Goal: Check status: Check status

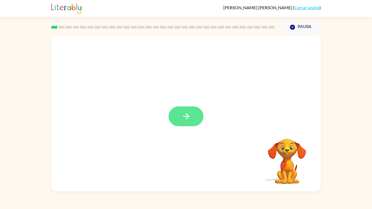
click at [173, 112] on button "button" at bounding box center [185, 116] width 35 height 20
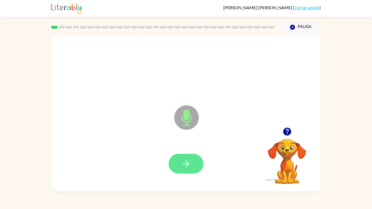
click at [195, 167] on button "button" at bounding box center [185, 164] width 35 height 20
click at [192, 166] on button "button" at bounding box center [185, 164] width 35 height 20
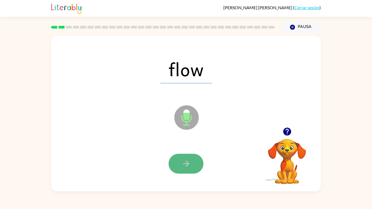
click at [181, 169] on button "button" at bounding box center [185, 164] width 35 height 20
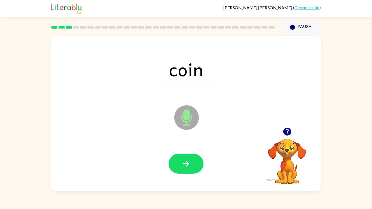
click at [181, 169] on button "button" at bounding box center [185, 164] width 35 height 20
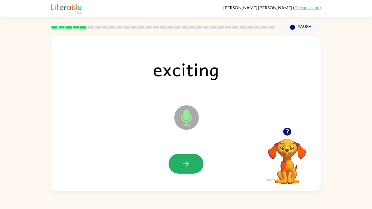
click at [181, 169] on button "button" at bounding box center [185, 164] width 35 height 20
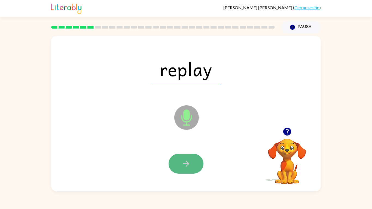
click at [192, 160] on button "button" at bounding box center [185, 164] width 35 height 20
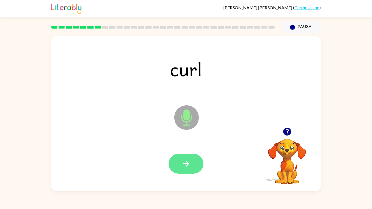
click at [181, 168] on icon "button" at bounding box center [186, 164] width 10 height 10
click at [183, 166] on icon "button" at bounding box center [186, 164] width 10 height 10
click at [193, 159] on button "button" at bounding box center [185, 164] width 35 height 20
click at [187, 169] on button "button" at bounding box center [185, 164] width 35 height 20
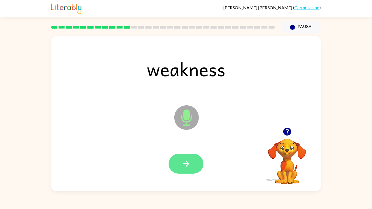
click at [189, 161] on icon "button" at bounding box center [186, 164] width 10 height 10
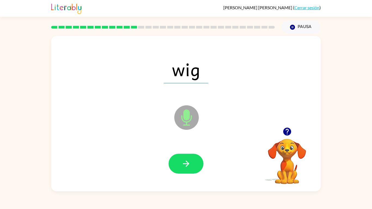
click at [189, 161] on icon "button" at bounding box center [186, 164] width 10 height 10
click at [188, 164] on icon "button" at bounding box center [186, 164] width 6 height 6
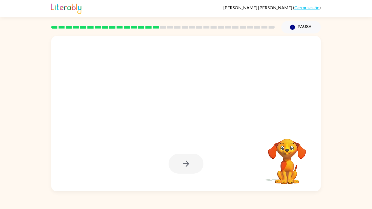
click at [188, 164] on div at bounding box center [185, 164] width 35 height 20
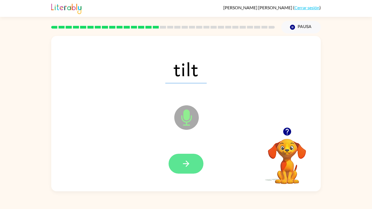
click at [188, 159] on icon "button" at bounding box center [186, 164] width 10 height 10
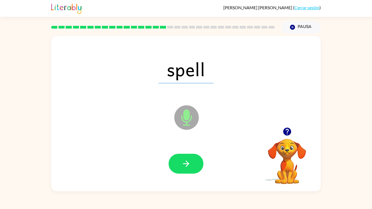
click at [188, 159] on icon "button" at bounding box center [186, 164] width 10 height 10
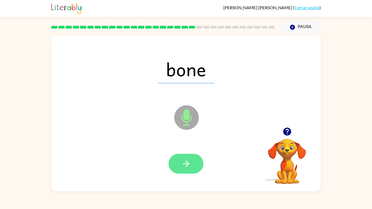
click at [186, 162] on icon "button" at bounding box center [186, 164] width 10 height 10
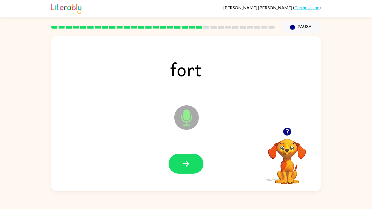
click at [186, 162] on icon "button" at bounding box center [186, 164] width 10 height 10
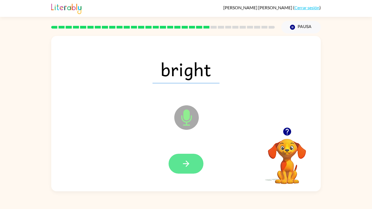
click at [185, 164] on icon "button" at bounding box center [186, 164] width 6 height 6
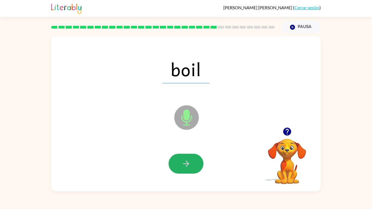
click at [185, 164] on icon "button" at bounding box center [186, 164] width 6 height 6
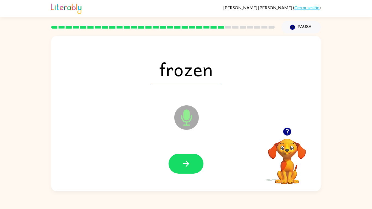
click at [185, 164] on icon "button" at bounding box center [186, 164] width 6 height 6
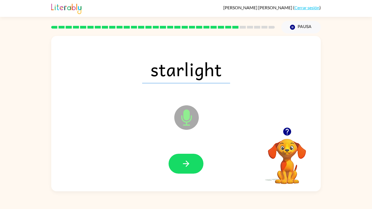
click at [186, 161] on icon "button" at bounding box center [186, 164] width 10 height 10
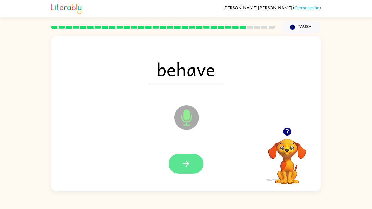
click at [186, 159] on icon "button" at bounding box center [186, 164] width 10 height 10
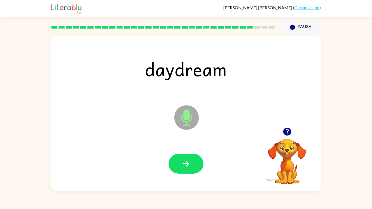
click at [186, 159] on icon "button" at bounding box center [186, 164] width 10 height 10
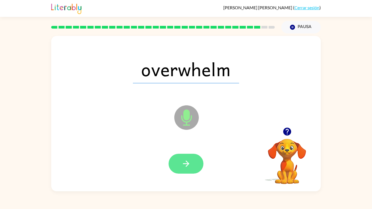
click at [186, 159] on icon "button" at bounding box center [186, 164] width 10 height 10
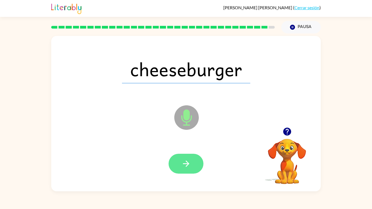
click at [186, 159] on icon "button" at bounding box center [186, 164] width 10 height 10
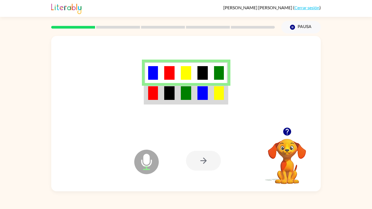
click at [197, 161] on div at bounding box center [203, 161] width 35 height 20
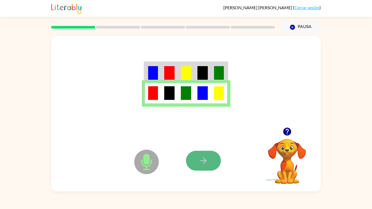
click at [211, 159] on button "button" at bounding box center [203, 161] width 35 height 20
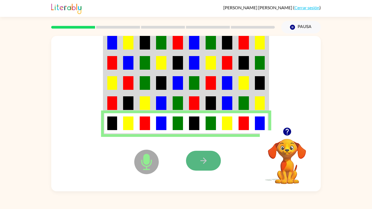
click at [195, 161] on button "button" at bounding box center [203, 161] width 35 height 20
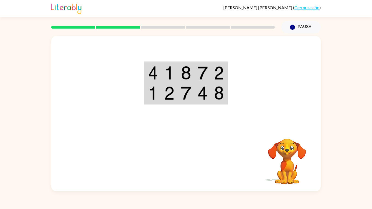
click at [191, 158] on div at bounding box center [226, 160] width 80 height 61
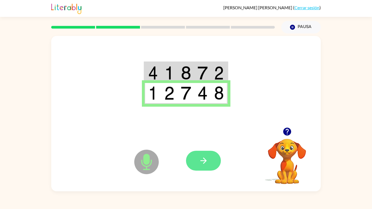
click at [197, 161] on button "button" at bounding box center [203, 161] width 35 height 20
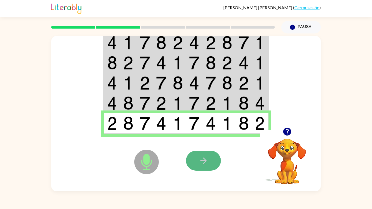
click at [190, 165] on button "button" at bounding box center [203, 161] width 35 height 20
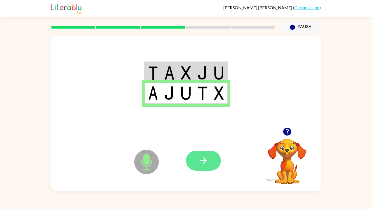
click at [199, 159] on icon "button" at bounding box center [204, 161] width 10 height 10
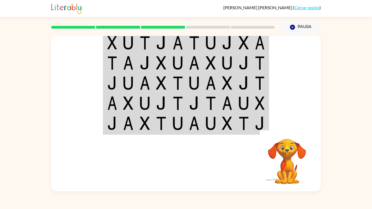
click at [178, 101] on img at bounding box center [177, 103] width 10 height 14
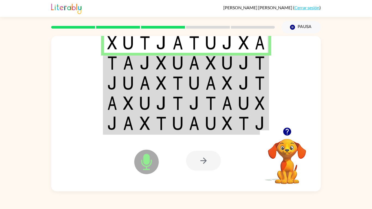
click at [178, 101] on img at bounding box center [177, 103] width 10 height 14
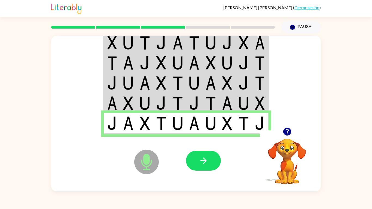
click at [115, 96] on img at bounding box center [112, 103] width 10 height 14
click at [125, 103] on img at bounding box center [128, 103] width 10 height 14
click at [212, 156] on button "button" at bounding box center [203, 161] width 35 height 20
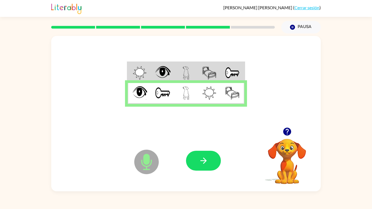
click at [221, 161] on div at bounding box center [226, 160] width 80 height 61
click at [209, 159] on button "button" at bounding box center [203, 161] width 35 height 20
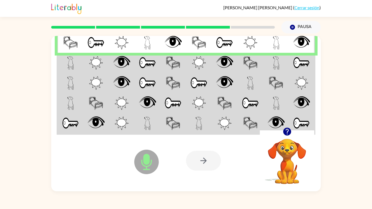
click at [238, 119] on td at bounding box center [250, 123] width 26 height 21
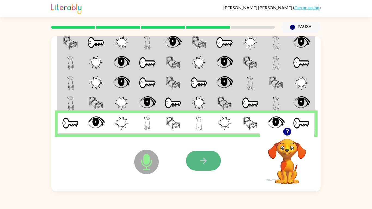
click at [202, 164] on icon "button" at bounding box center [204, 161] width 10 height 10
